Goal: Entertainment & Leisure: Consume media (video, audio)

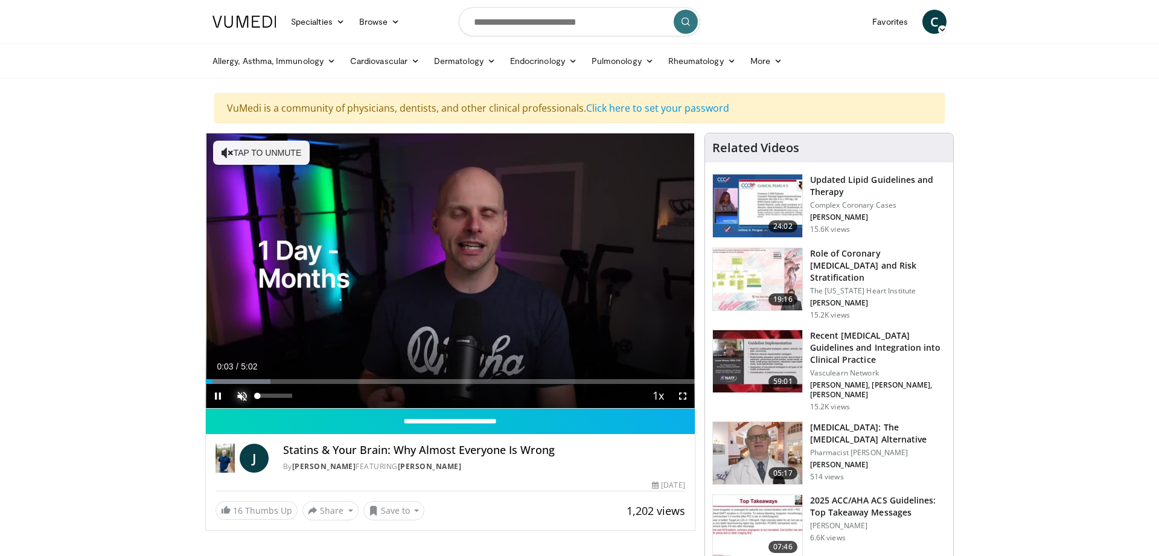
click at [246, 395] on span "Video Player" at bounding box center [242, 396] width 24 height 24
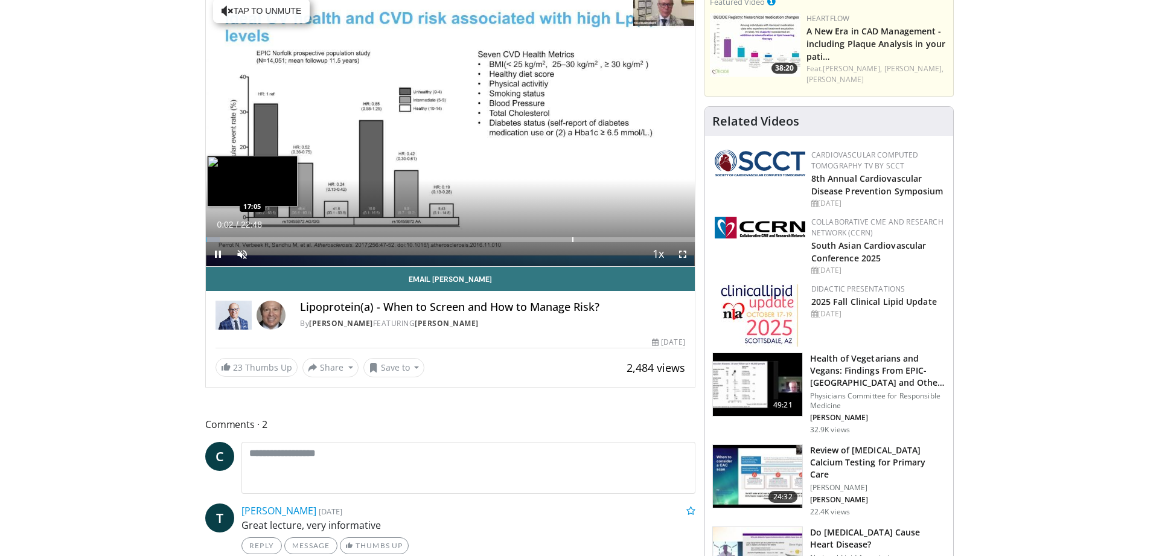
scroll to position [123, 0]
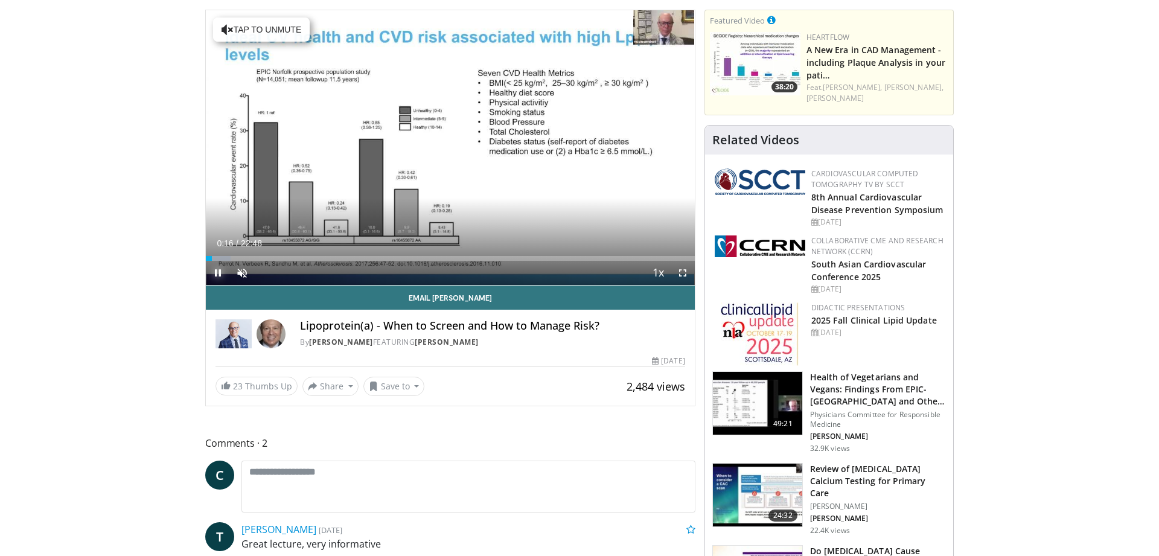
click at [218, 266] on span "Video Player" at bounding box center [218, 273] width 24 height 24
